Goal: Task Accomplishment & Management: Manage account settings

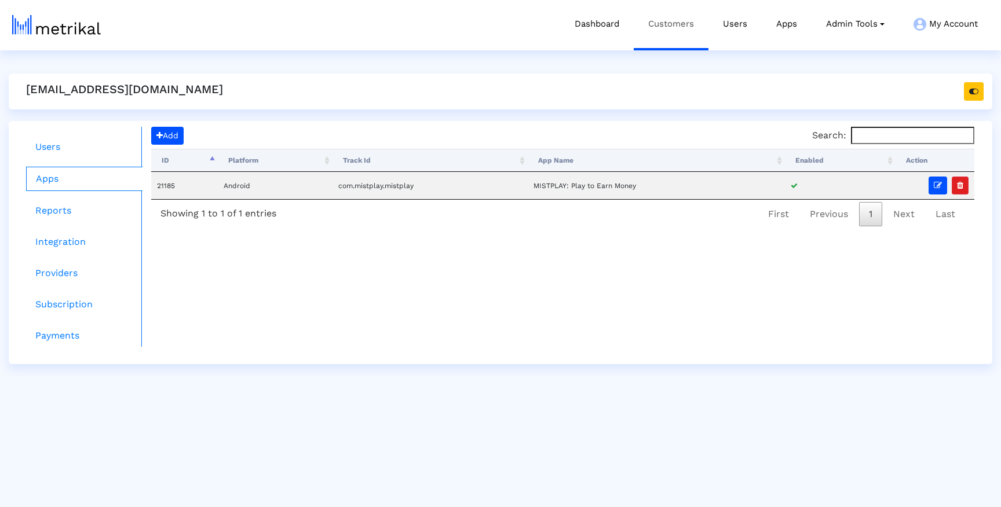
click at [695, 27] on link "Customers" at bounding box center [670, 24] width 75 height 48
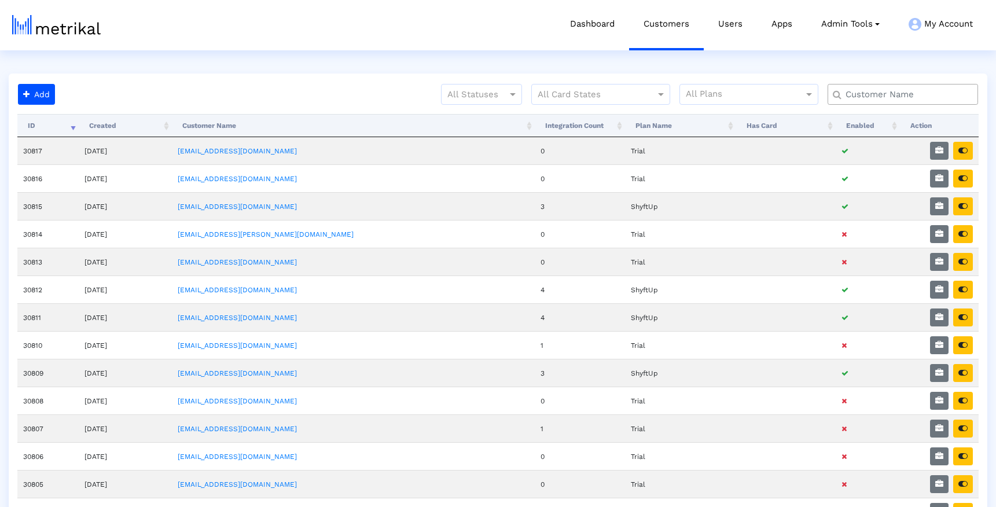
click at [881, 98] on input "text" at bounding box center [906, 95] width 136 height 12
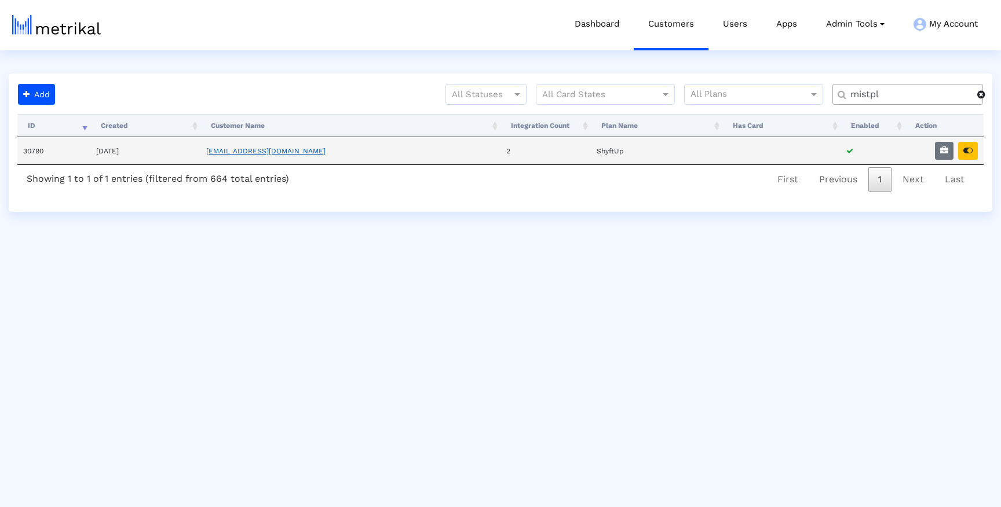
type input "mistpl"
click at [294, 150] on link "[EMAIL_ADDRESS][DOMAIN_NAME]" at bounding box center [265, 151] width 119 height 8
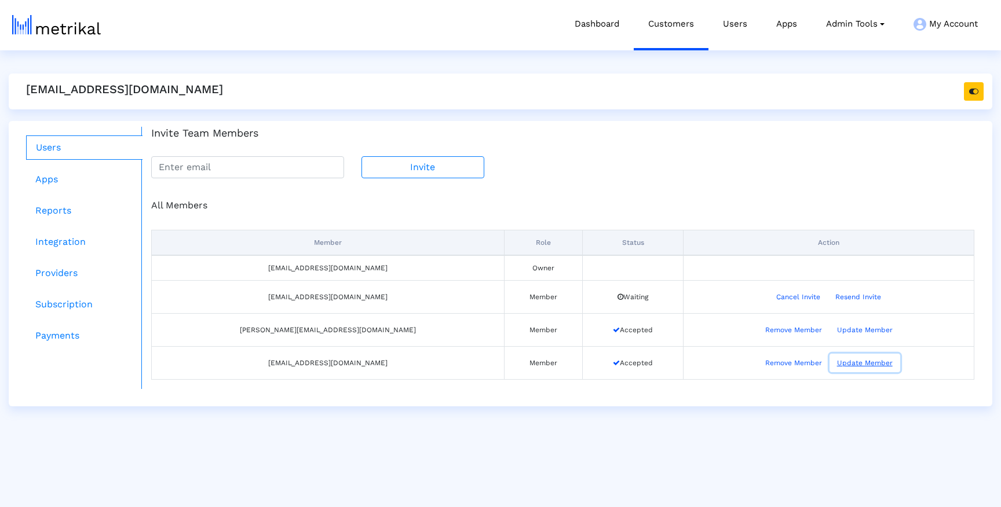
click at [829, 360] on button "Update Member" at bounding box center [864, 363] width 71 height 19
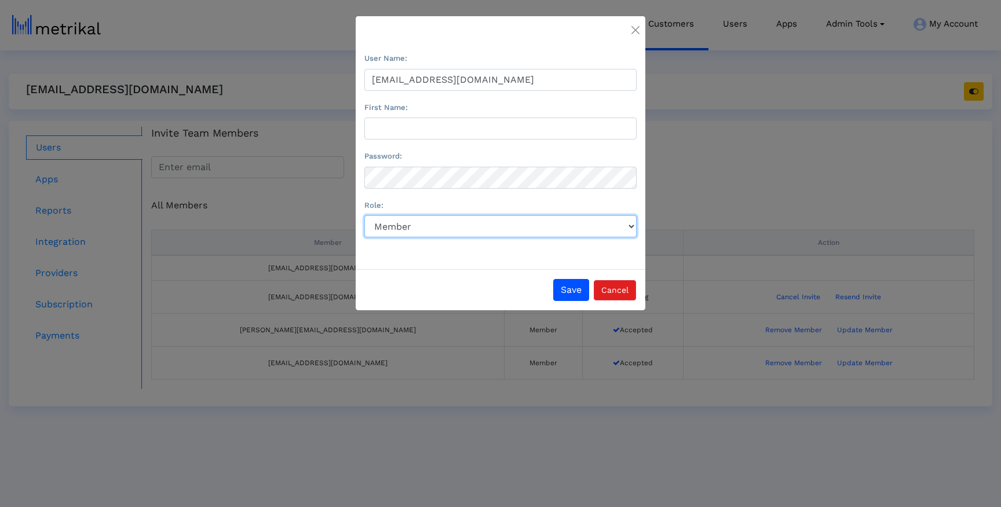
click at [447, 233] on select "Role:" at bounding box center [500, 226] width 272 height 22
select select "Owner"
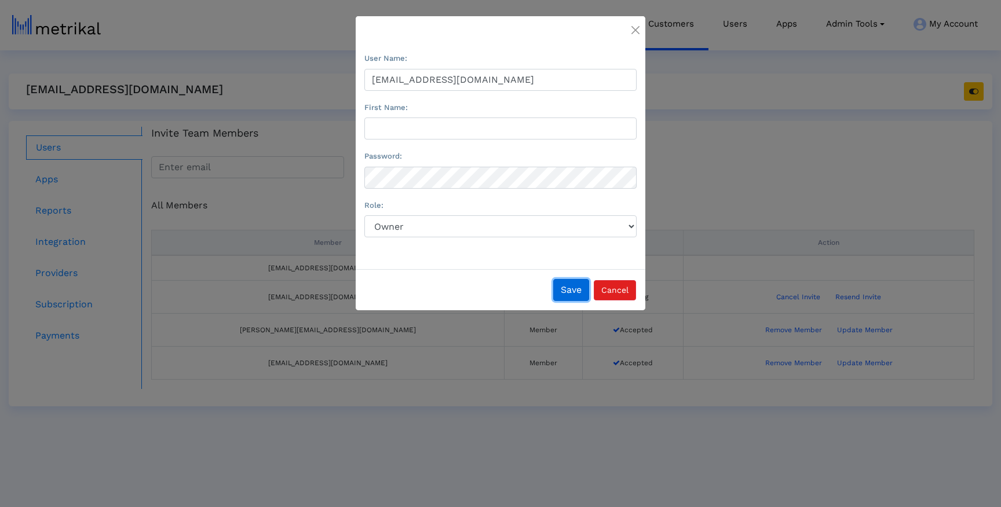
click at [558, 290] on button "Save" at bounding box center [571, 290] width 36 height 22
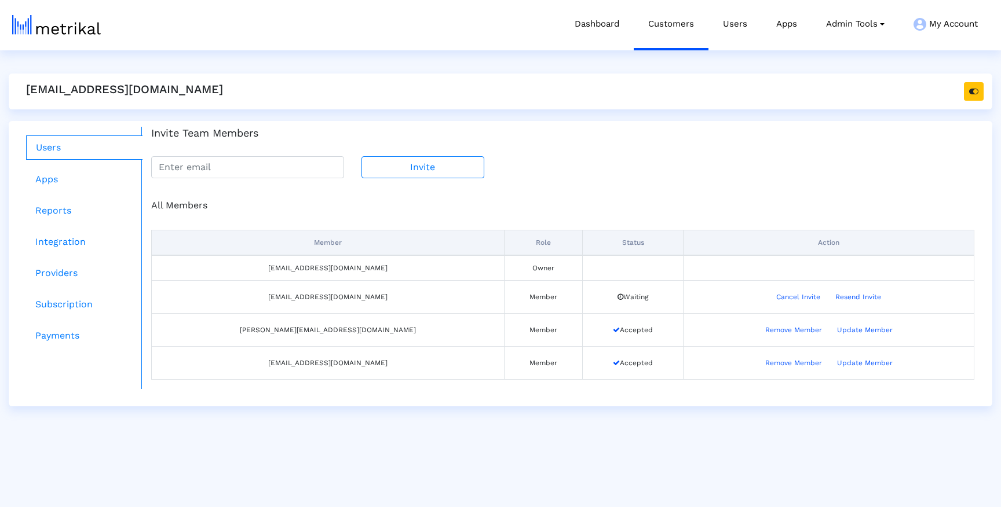
click at [591, 178] on div "All Members Member Role Status Action [EMAIL_ADDRESS][DOMAIN_NAME] Owner [EMAIL…" at bounding box center [562, 283] width 840 height 211
